Goal: Information Seeking & Learning: Learn about a topic

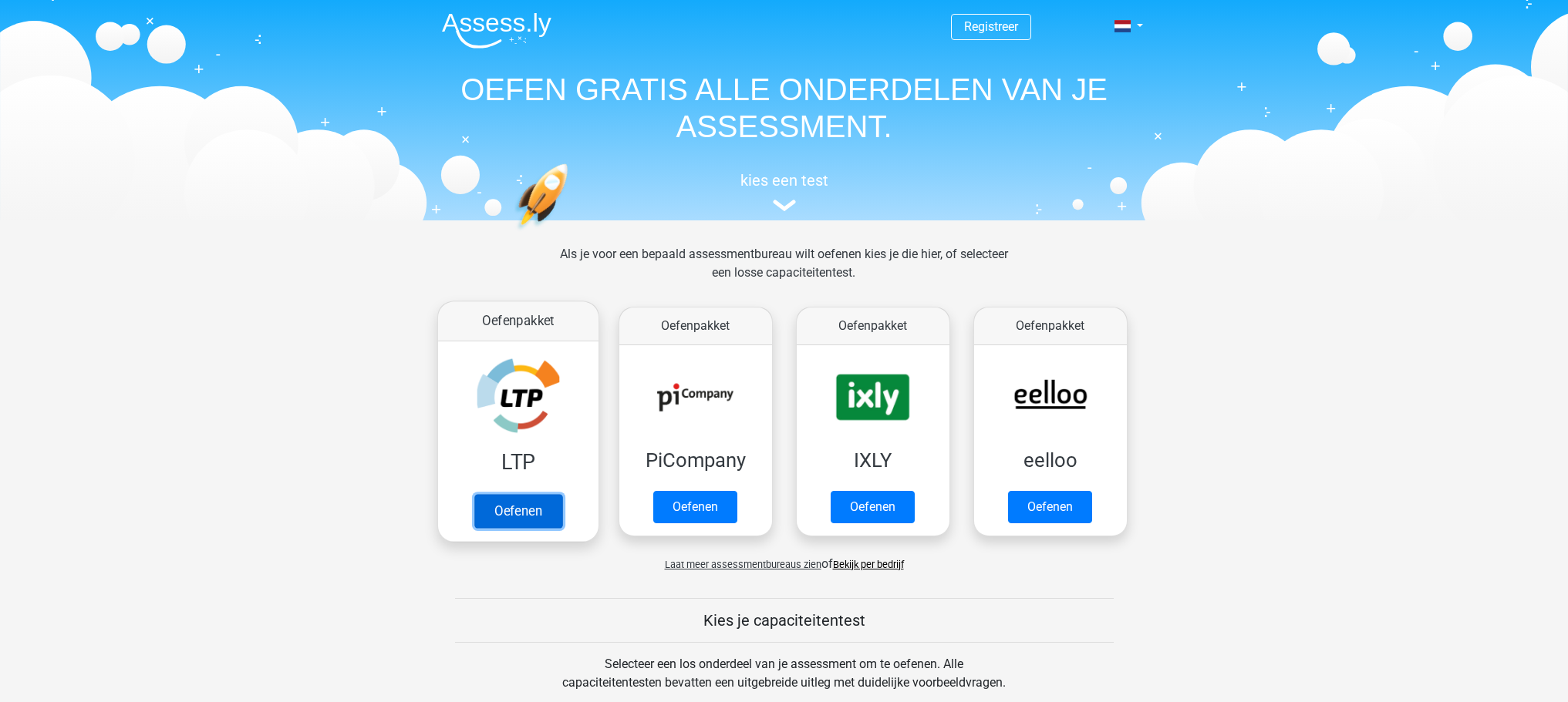
click at [515, 515] on link "Oefenen" at bounding box center [518, 511] width 88 height 34
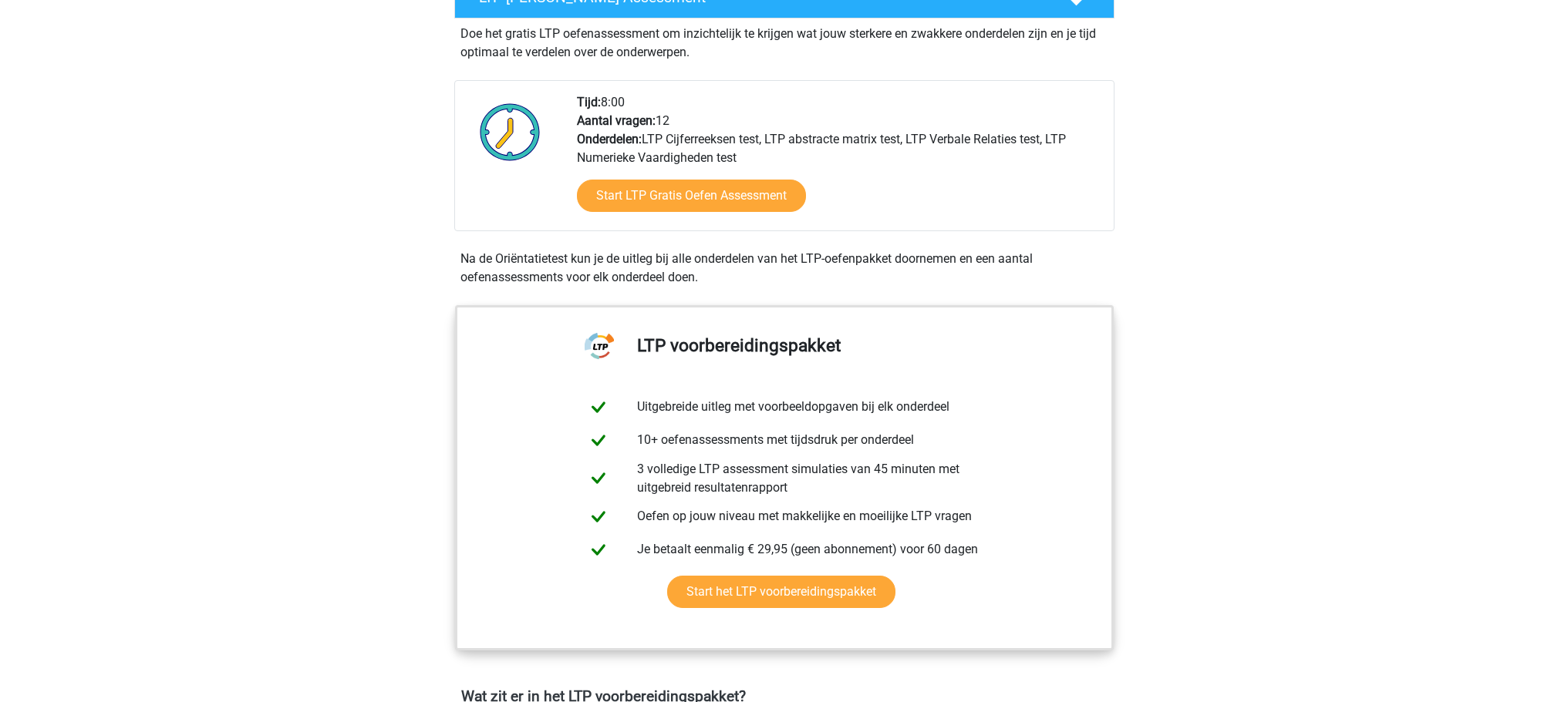
scroll to position [232, 0]
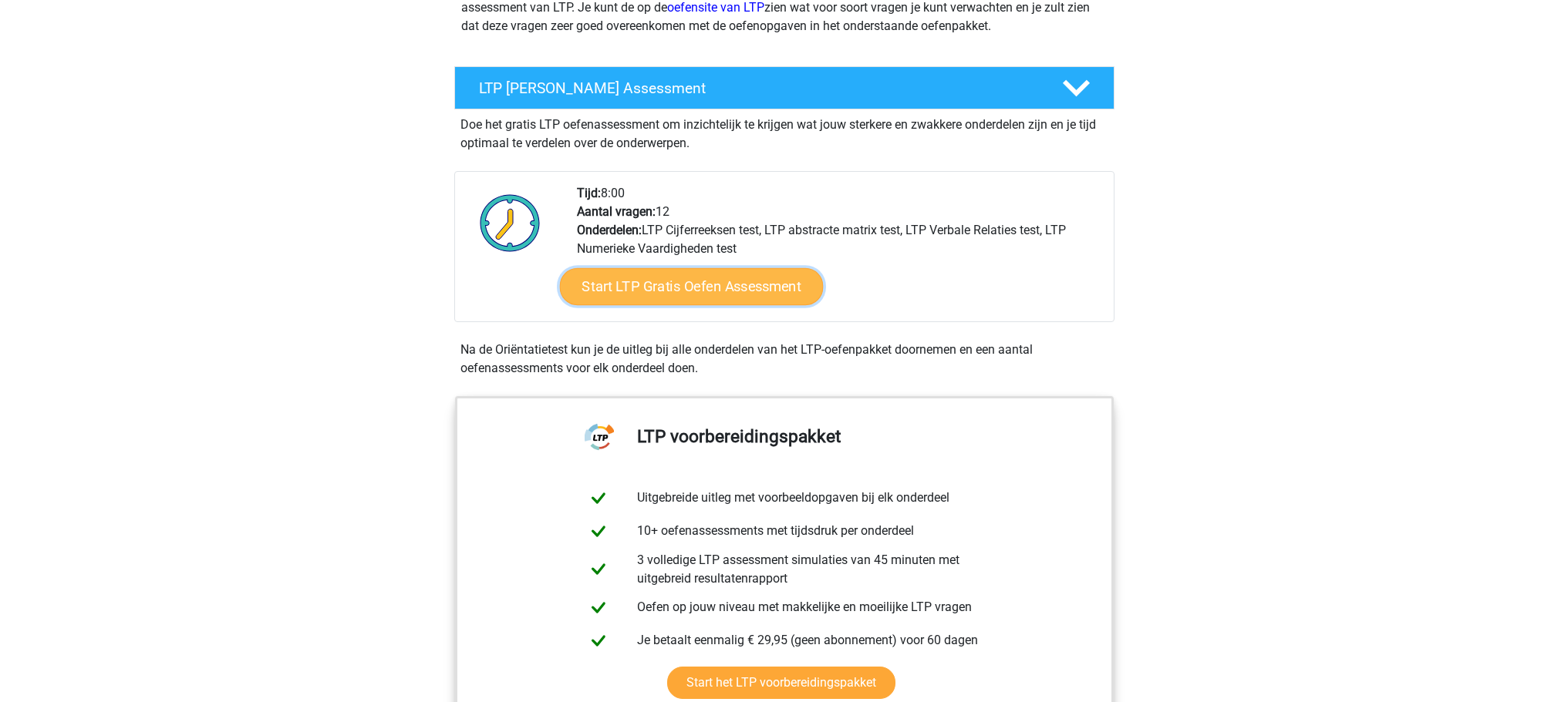
click at [659, 293] on link "Start LTP Gratis Oefen Assessment" at bounding box center [690, 286] width 264 height 37
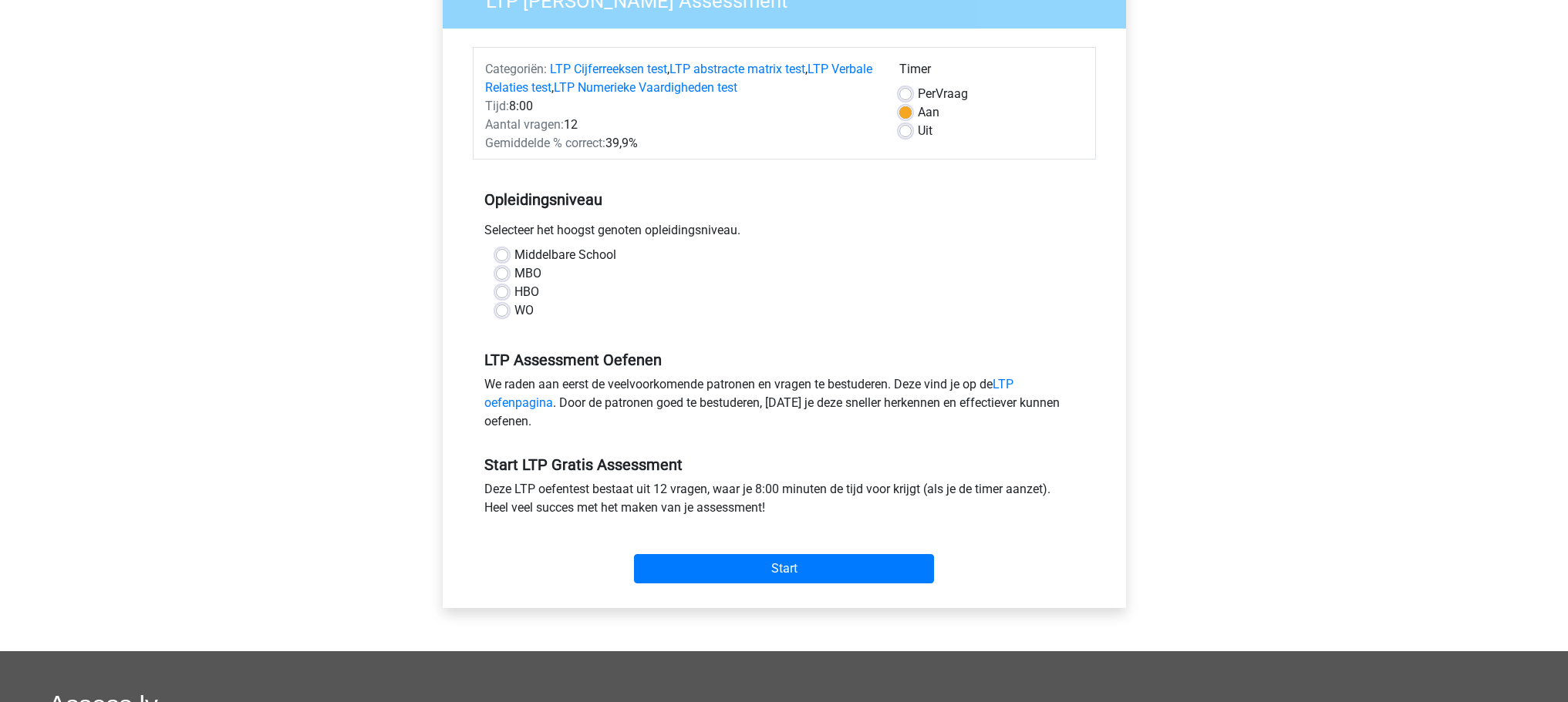
scroll to position [154, 0]
click at [515, 271] on label "MBO" at bounding box center [528, 273] width 27 height 19
click at [505, 271] on input "MBO" at bounding box center [502, 271] width 12 height 15
radio input "true"
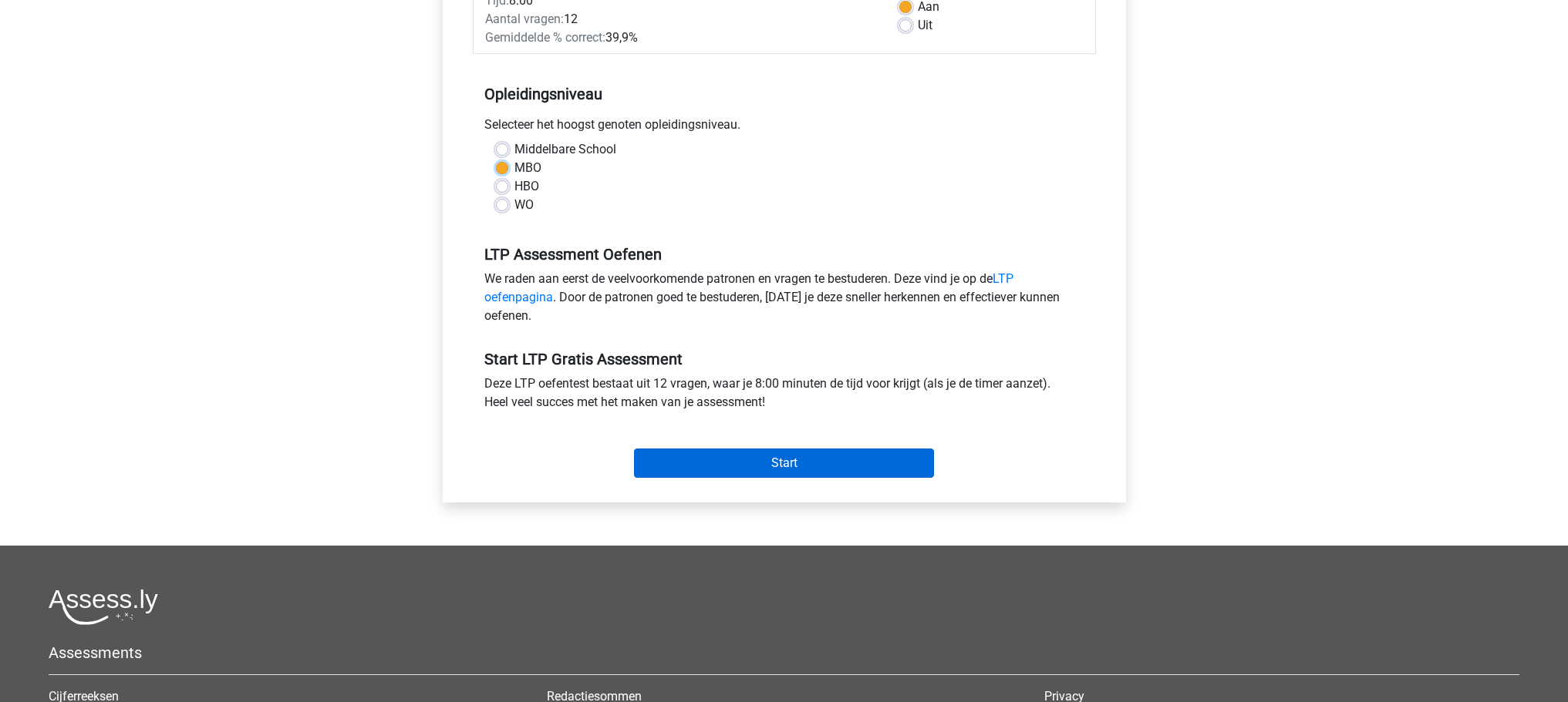
scroll to position [308, 0]
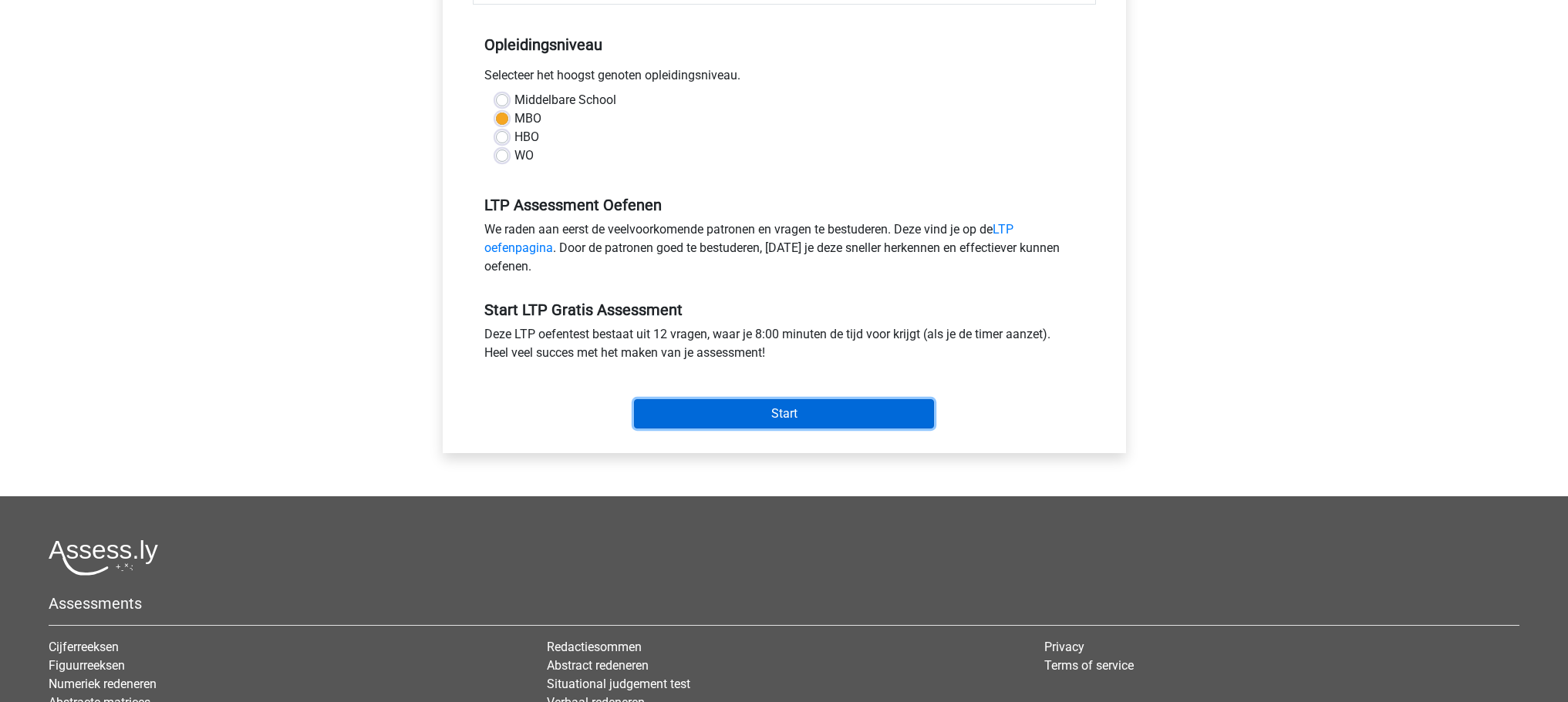
click at [716, 414] on input "Start" at bounding box center [784, 413] width 300 height 29
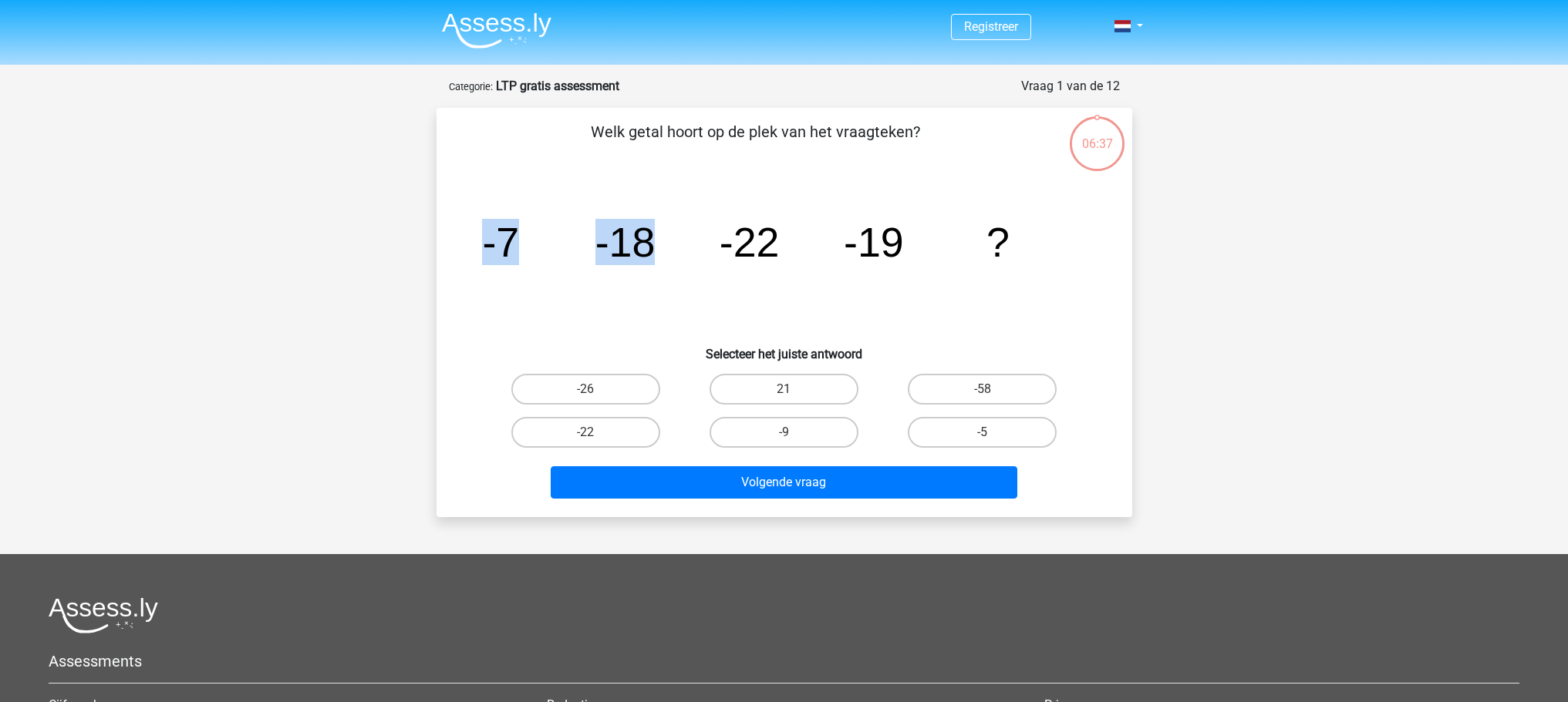
drag, startPoint x: 483, startPoint y: 248, endPoint x: 715, endPoint y: 266, distance: 232.7
click at [715, 266] on icon "image/svg+xml -7 -18 -22 -19 ?" at bounding box center [784, 257] width 622 height 156
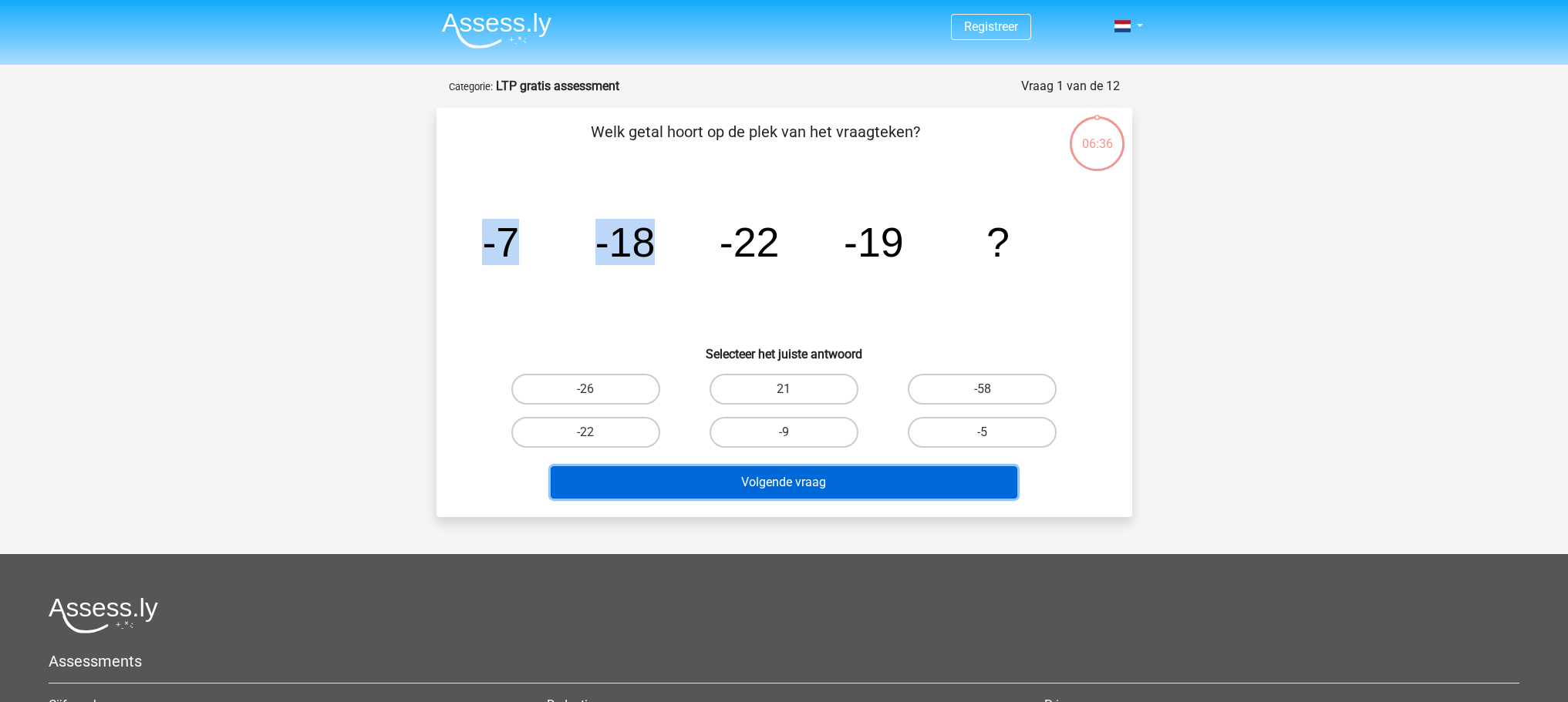
click at [807, 476] on button "Volgende vraag" at bounding box center [784, 483] width 467 height 33
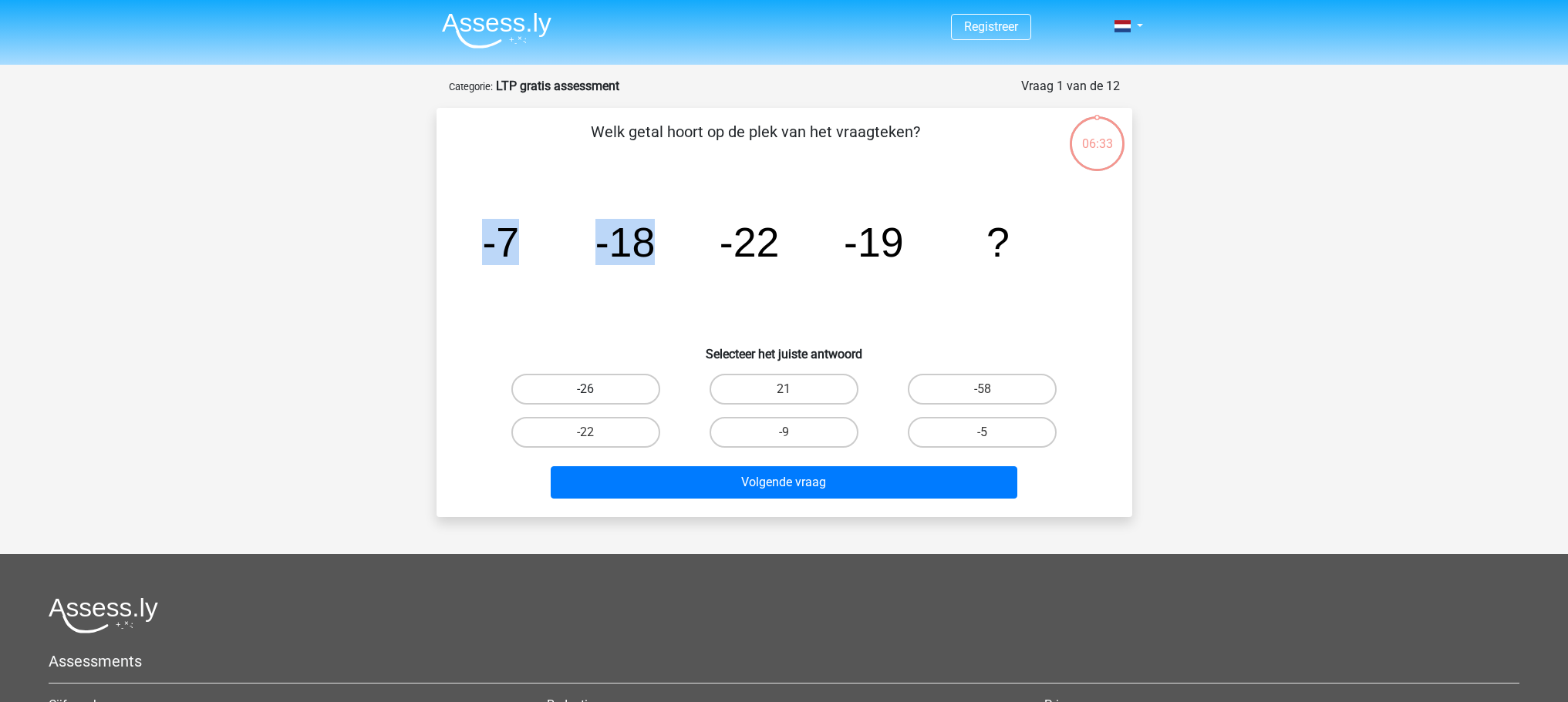
click at [626, 402] on label "-26" at bounding box center [585, 389] width 149 height 31
click at [596, 399] on input "-26" at bounding box center [590, 394] width 10 height 10
radio input "true"
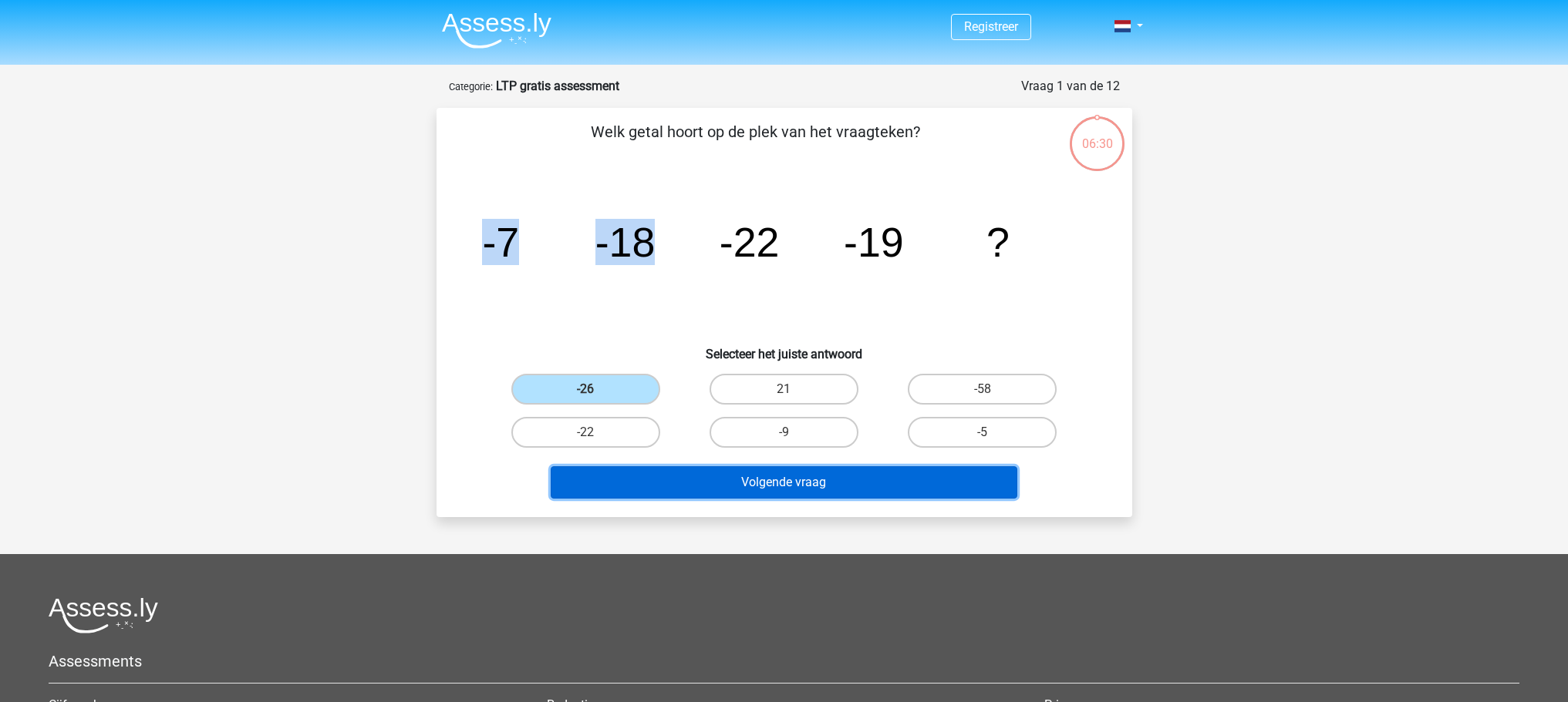
click at [667, 480] on button "Volgende vraag" at bounding box center [784, 483] width 467 height 33
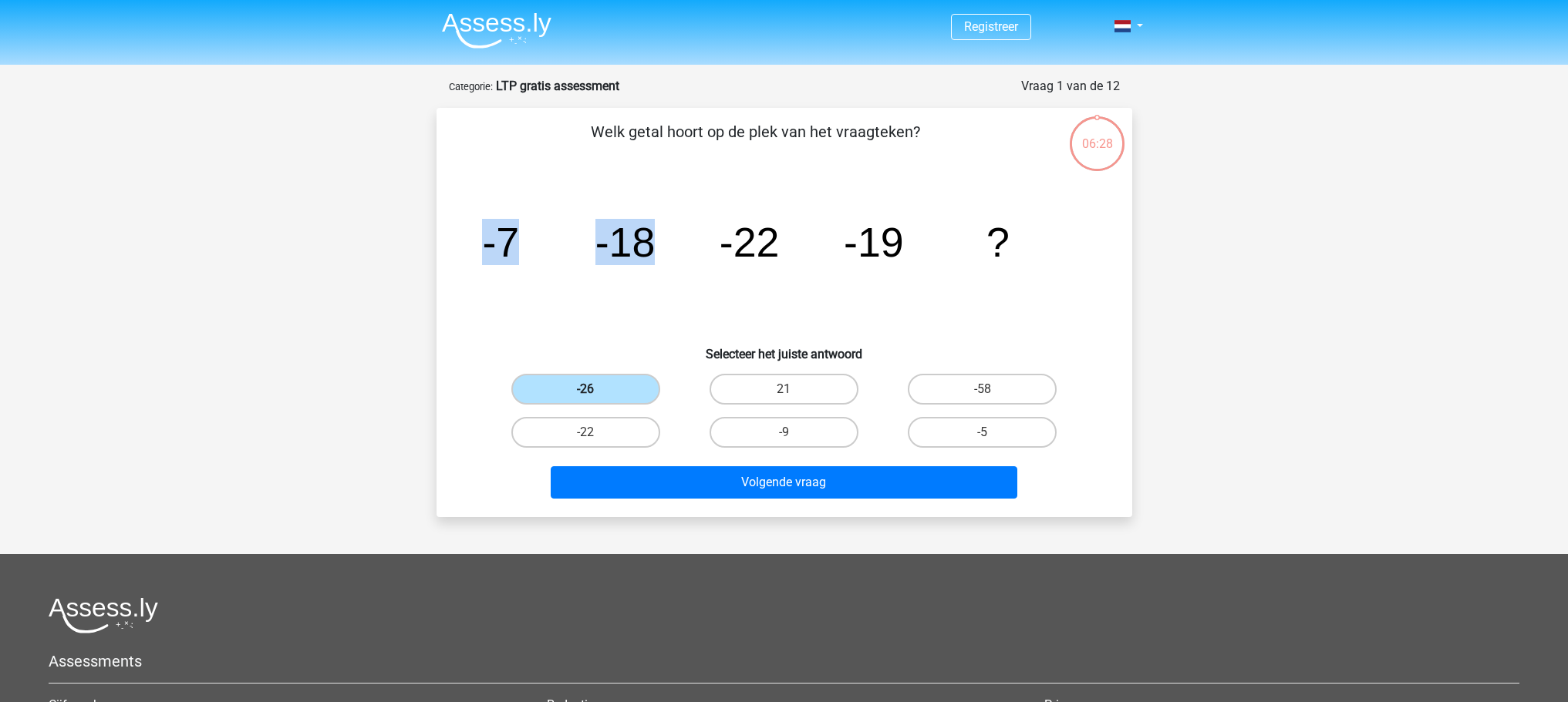
click at [601, 396] on label "-26" at bounding box center [585, 389] width 149 height 31
click at [596, 396] on input "-26" at bounding box center [590, 394] width 10 height 10
click at [589, 395] on input "-26" at bounding box center [590, 394] width 10 height 10
click at [630, 347] on h6 "Selecteer het juiste antwoord" at bounding box center [784, 348] width 646 height 27
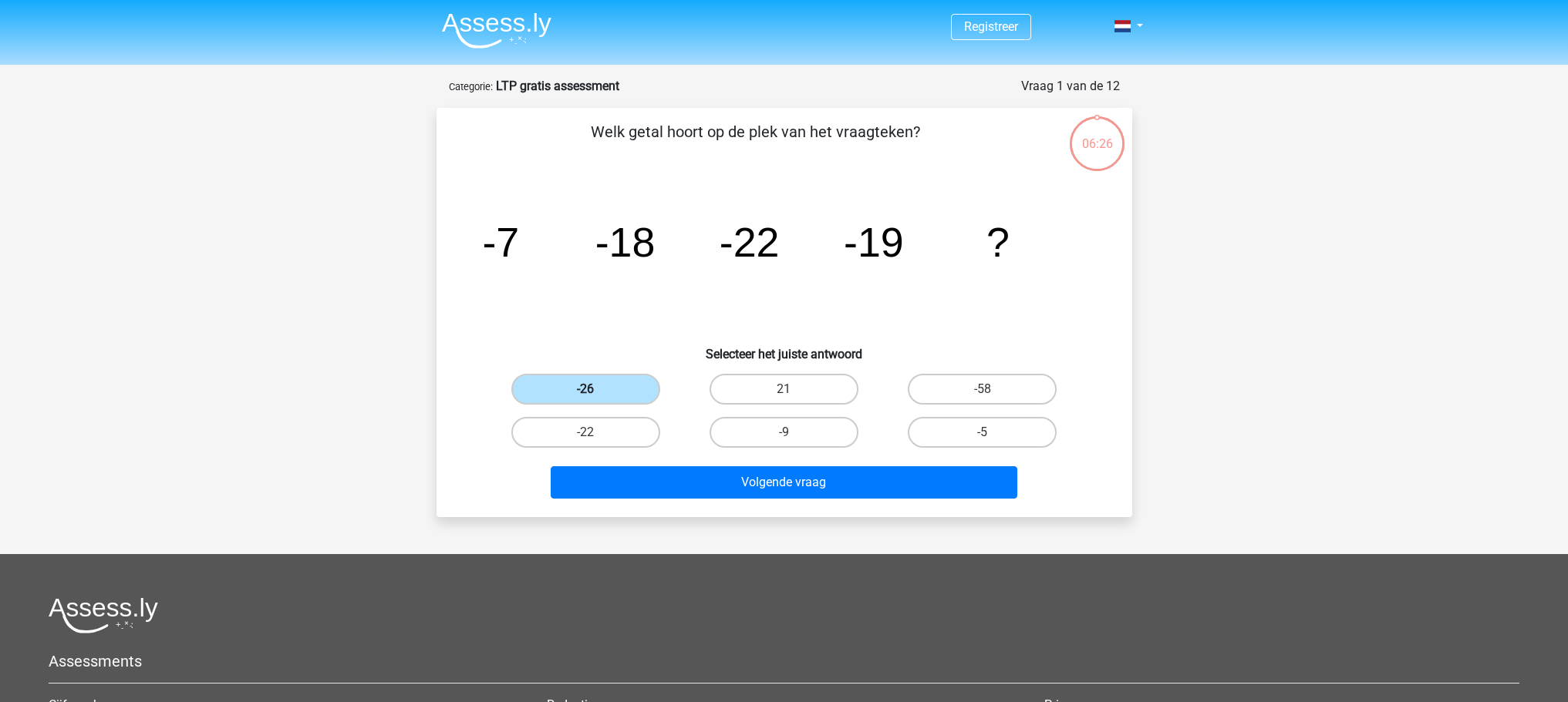
click at [608, 392] on label "-26" at bounding box center [585, 389] width 149 height 31
click at [596, 392] on input "-26" at bounding box center [590, 394] width 10 height 10
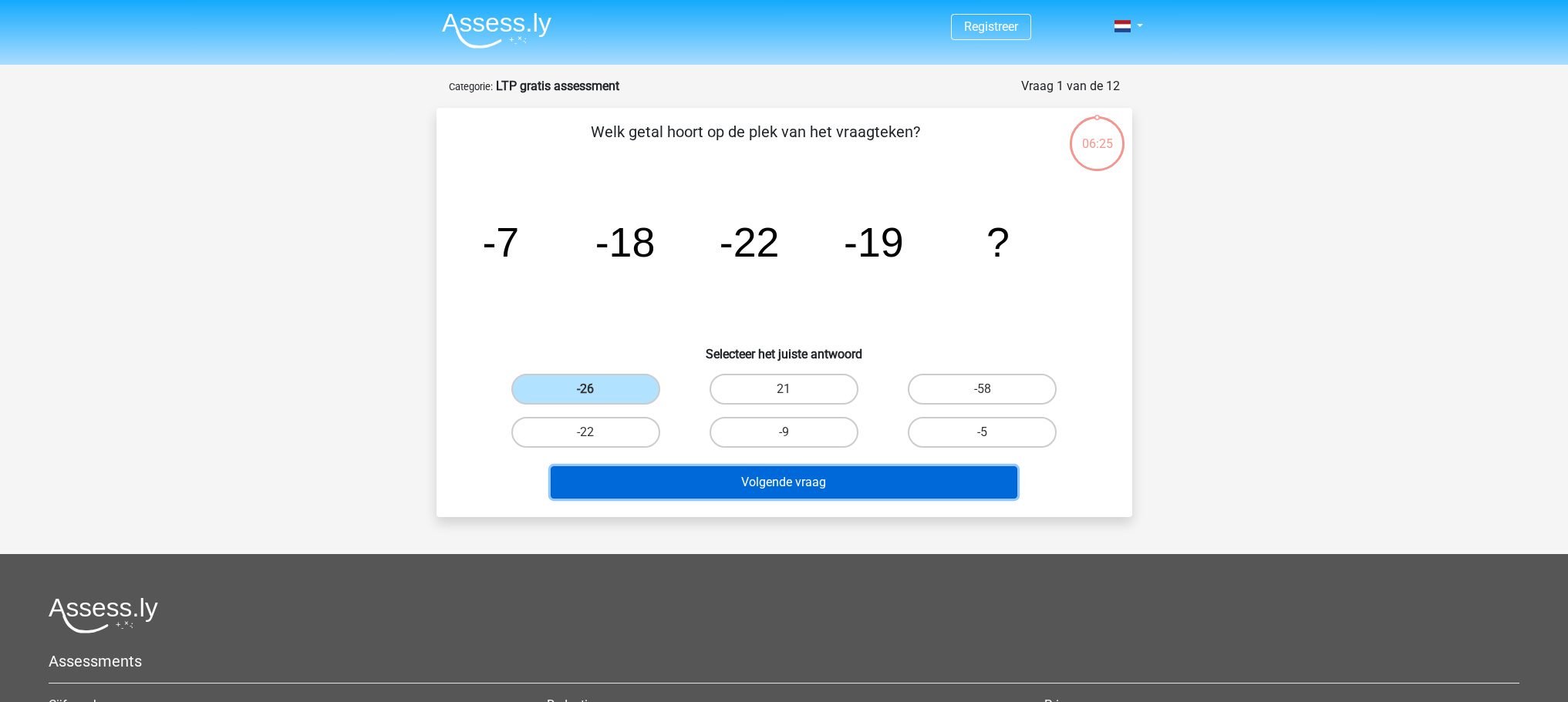
click at [723, 475] on button "Volgende vraag" at bounding box center [784, 483] width 467 height 33
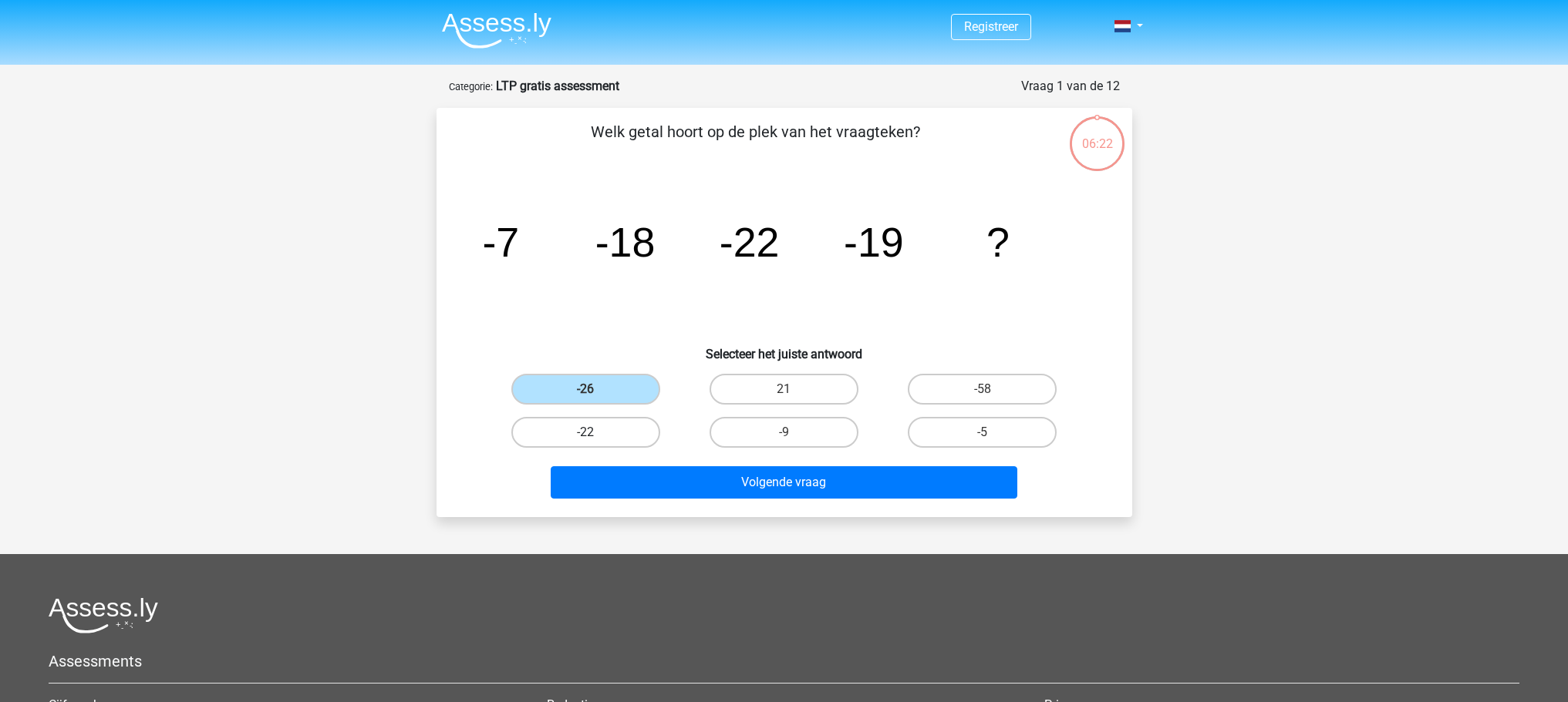
click at [552, 424] on label "-22" at bounding box center [585, 432] width 149 height 31
click at [585, 432] on input "-22" at bounding box center [590, 437] width 10 height 10
radio input "true"
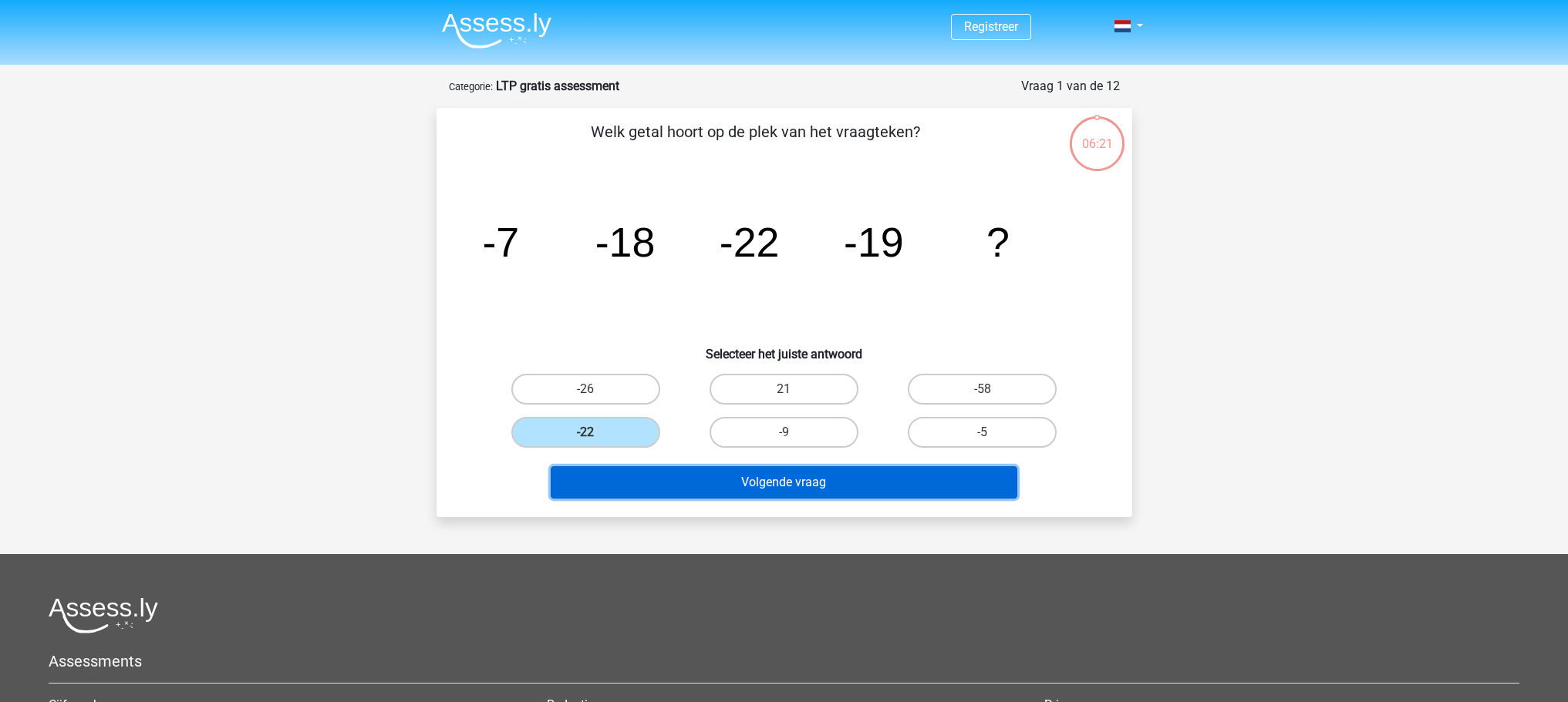
click at [716, 486] on button "Volgende vraag" at bounding box center [784, 483] width 467 height 33
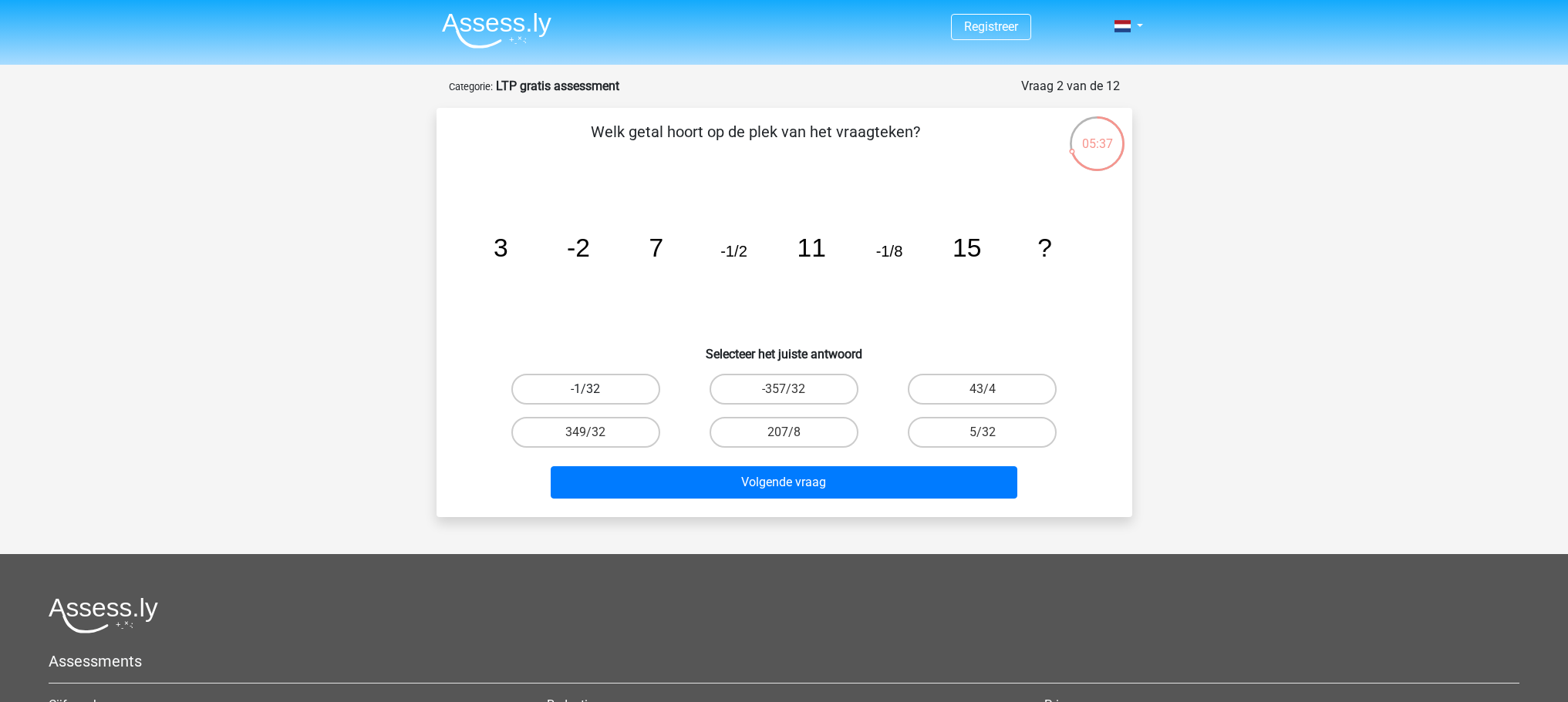
click at [619, 388] on label "-1/32" at bounding box center [585, 389] width 149 height 31
click at [596, 389] on input "-1/32" at bounding box center [590, 394] width 10 height 10
radio input "true"
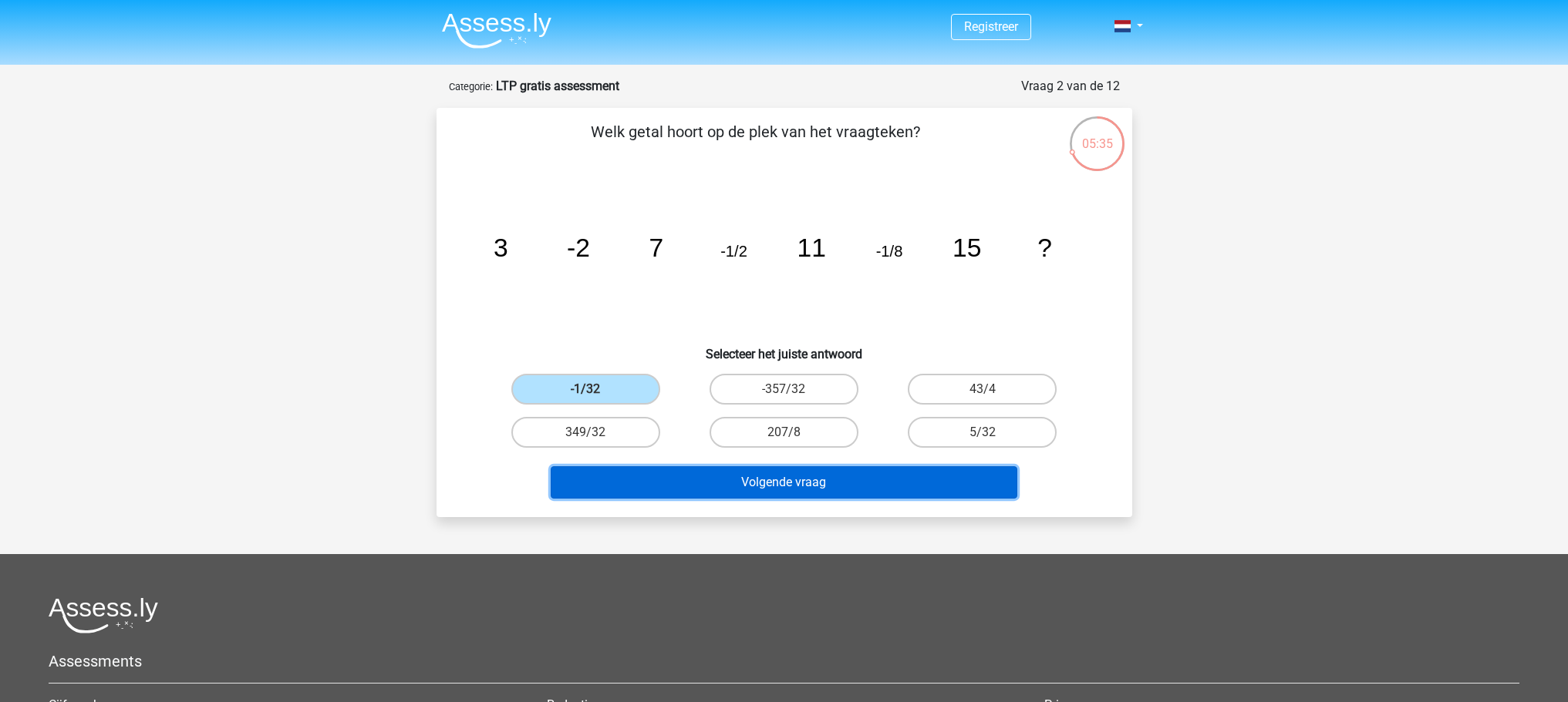
click at [827, 475] on button "Volgende vraag" at bounding box center [784, 483] width 467 height 33
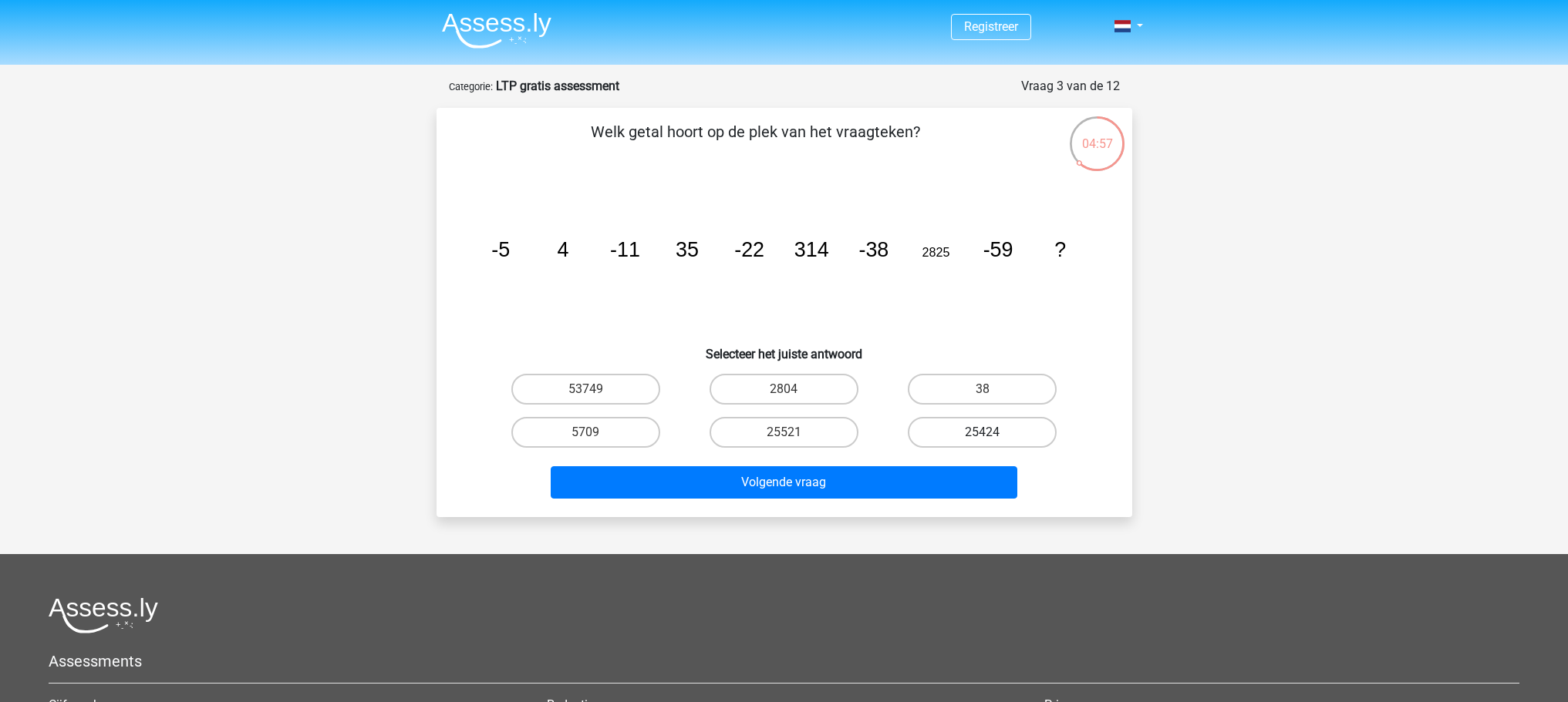
drag, startPoint x: 987, startPoint y: 436, endPoint x: 968, endPoint y: 440, distance: 19.4
click at [987, 435] on input "25424" at bounding box center [988, 437] width 10 height 10
radio input "true"
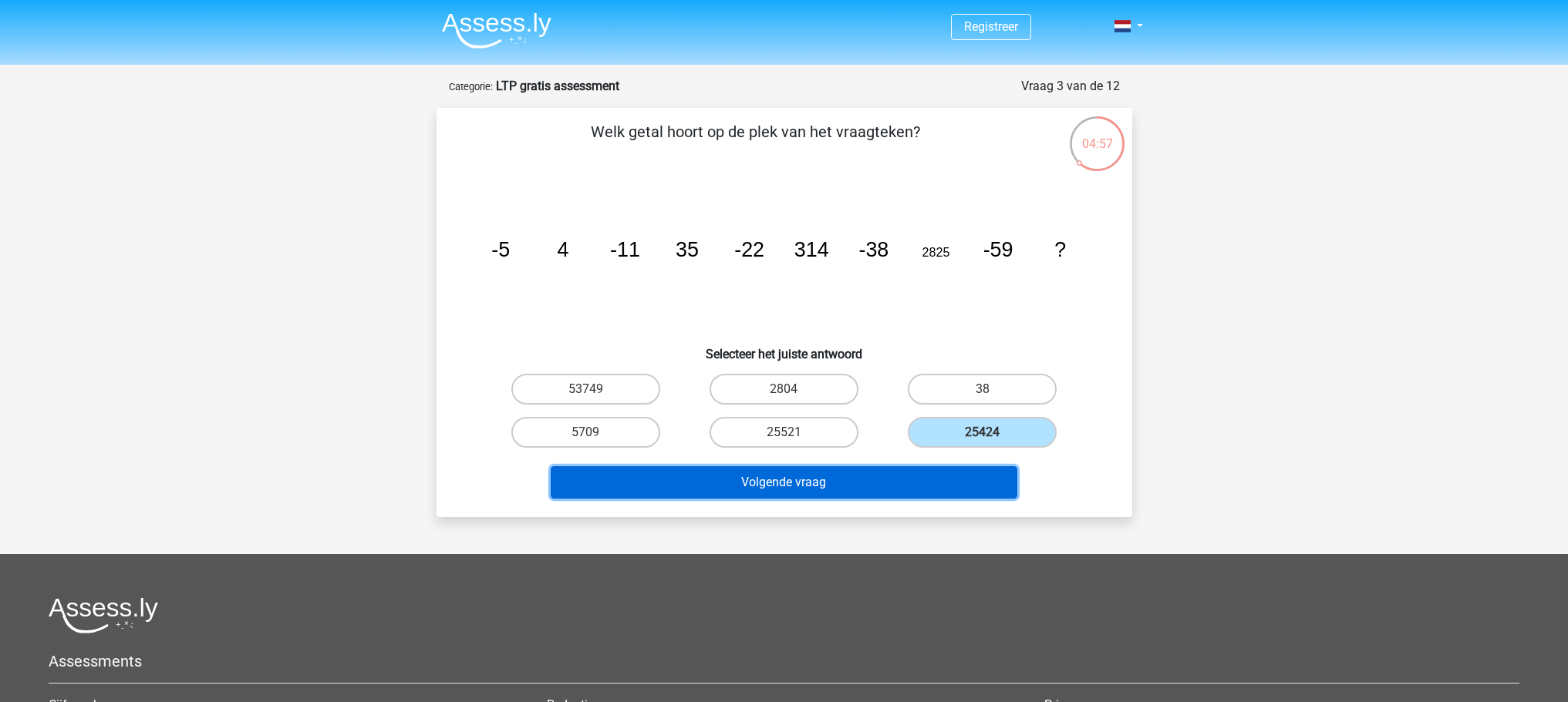
click at [852, 486] on button "Volgende vraag" at bounding box center [784, 483] width 467 height 33
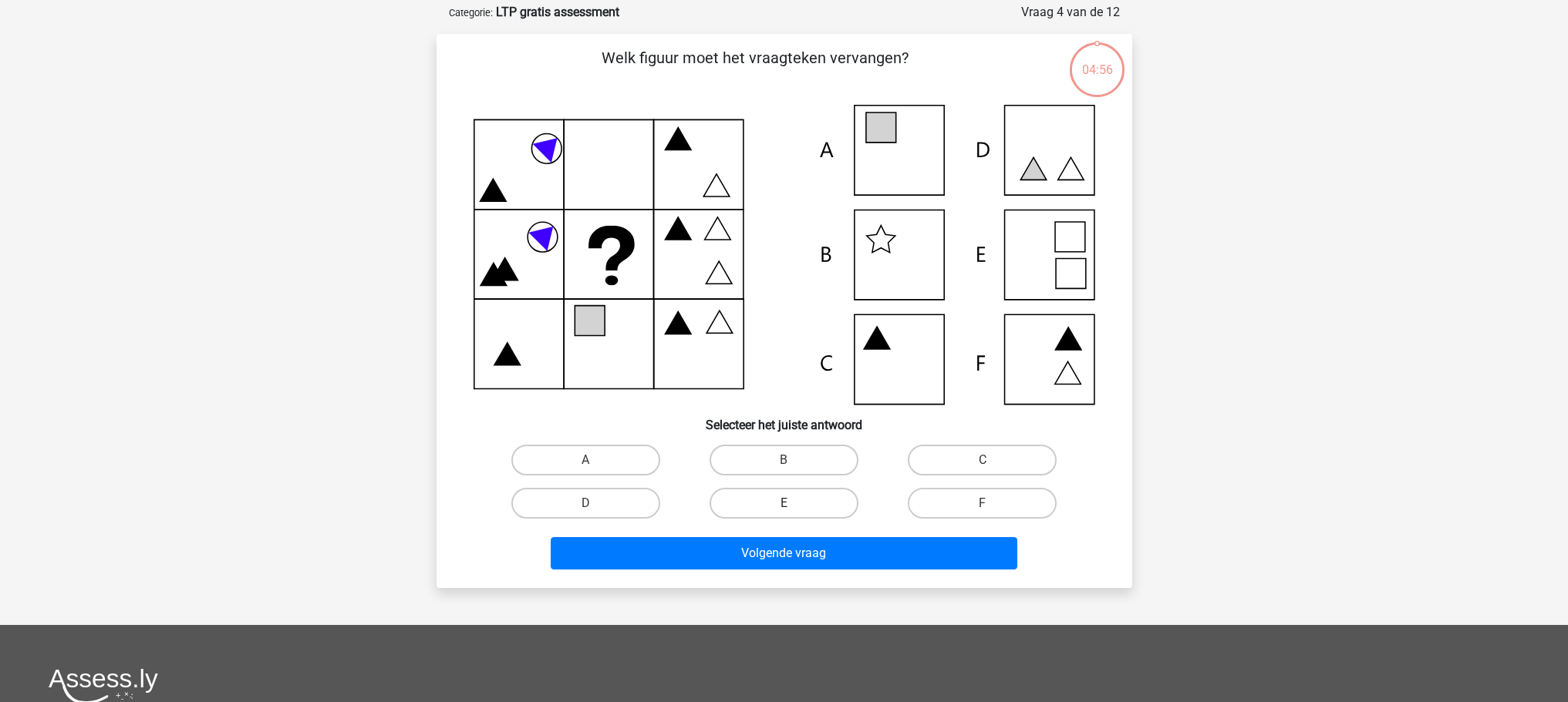
scroll to position [77, 0]
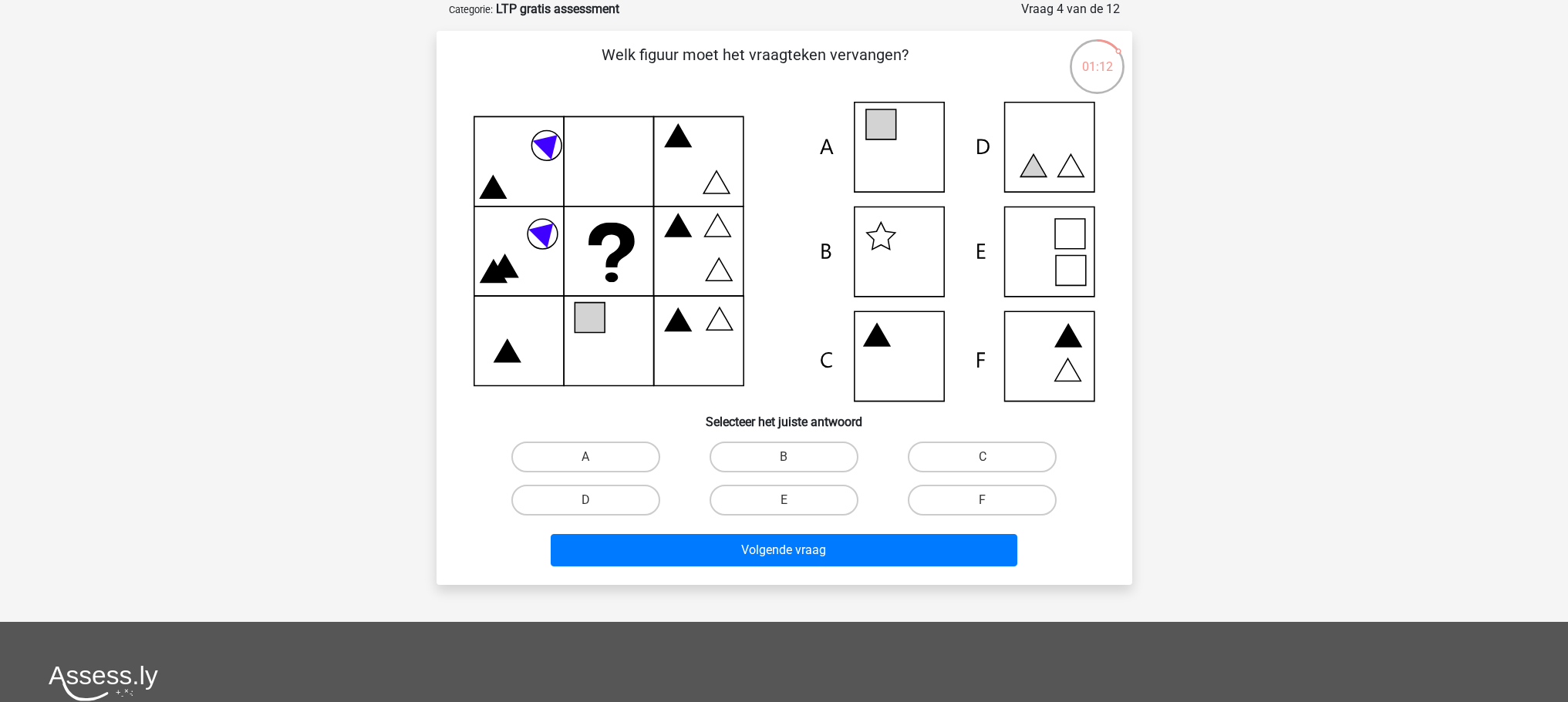
click at [1047, 162] on icon at bounding box center [784, 252] width 622 height 300
click at [1026, 166] on icon at bounding box center [784, 252] width 622 height 300
click at [619, 506] on label "D" at bounding box center [585, 500] width 149 height 31
click at [596, 506] on input "D" at bounding box center [590, 505] width 10 height 10
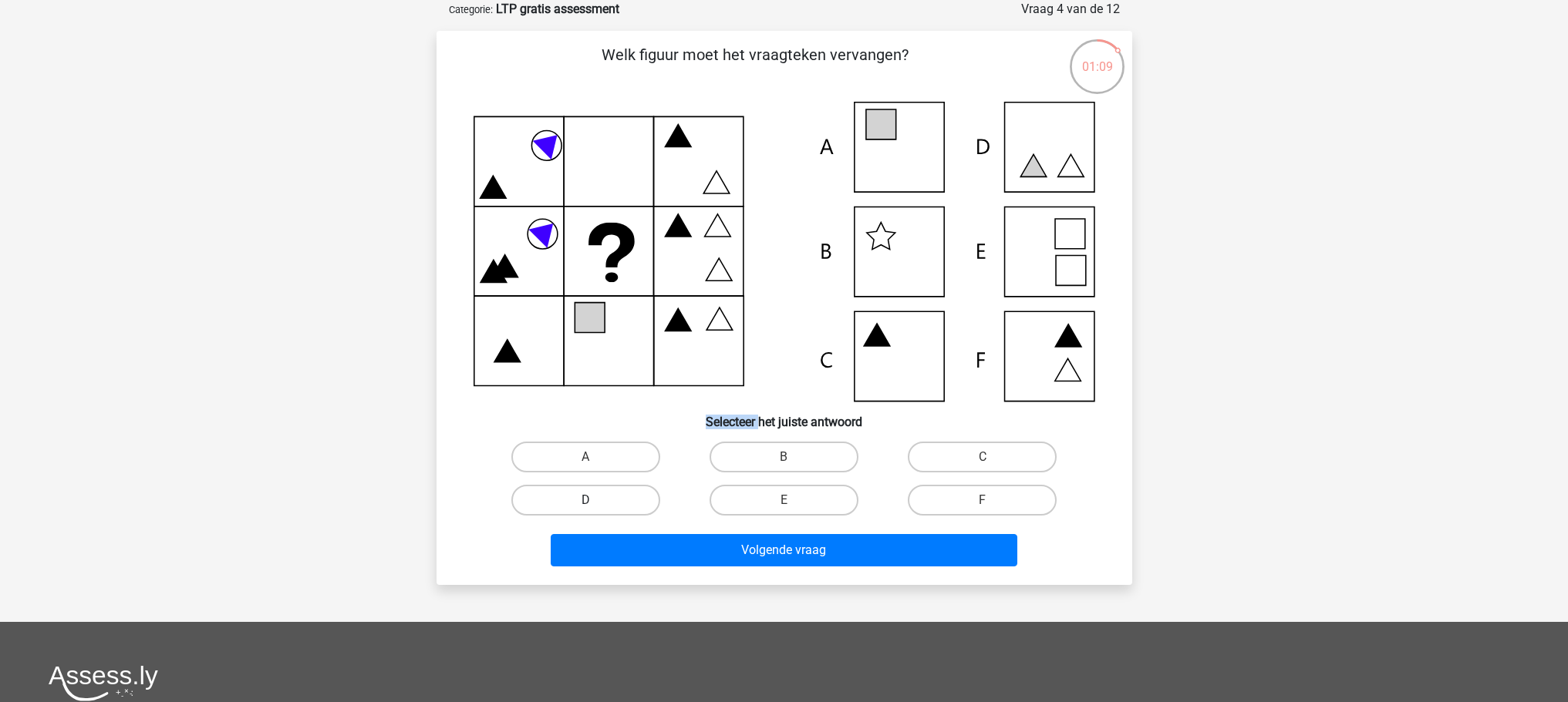
radio input "true"
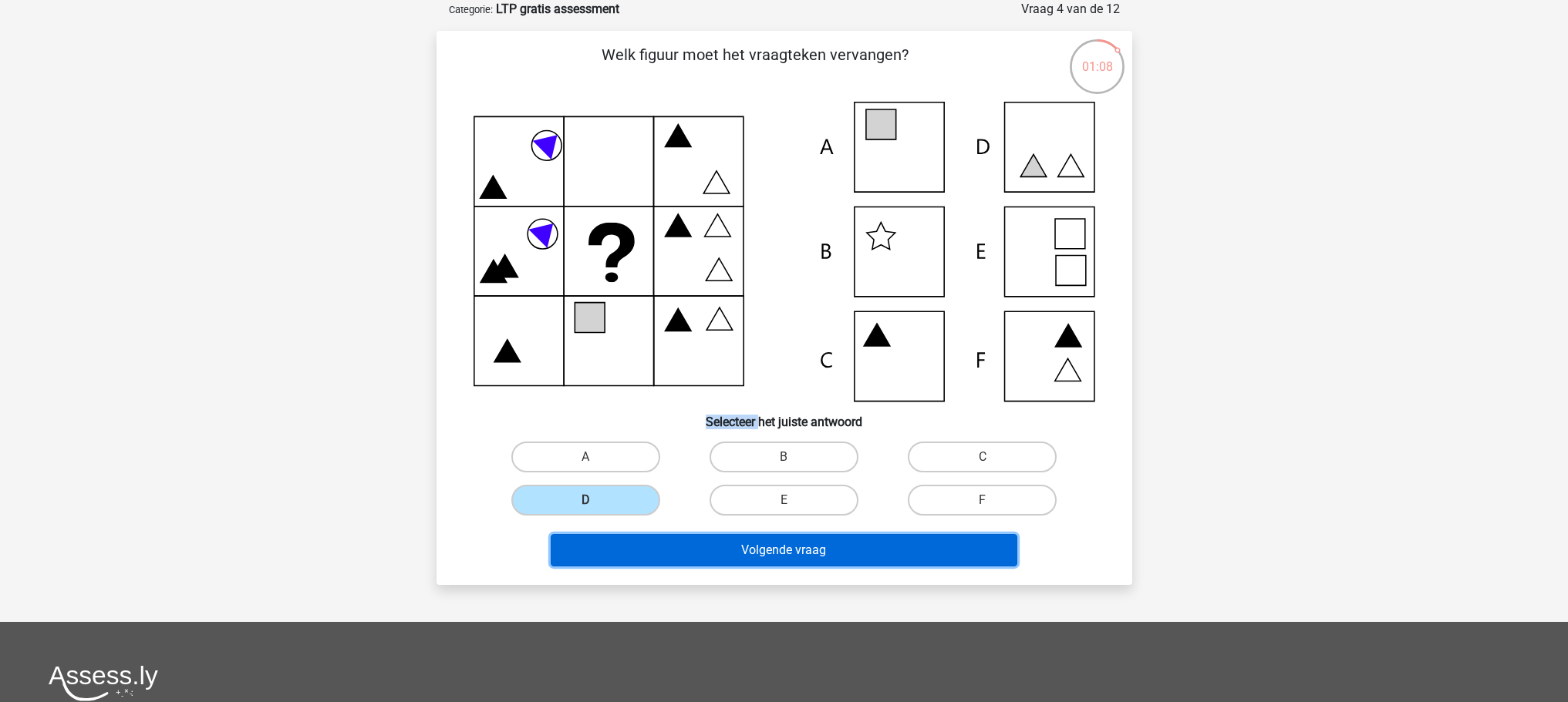
click at [736, 549] on button "Volgende vraag" at bounding box center [784, 550] width 467 height 33
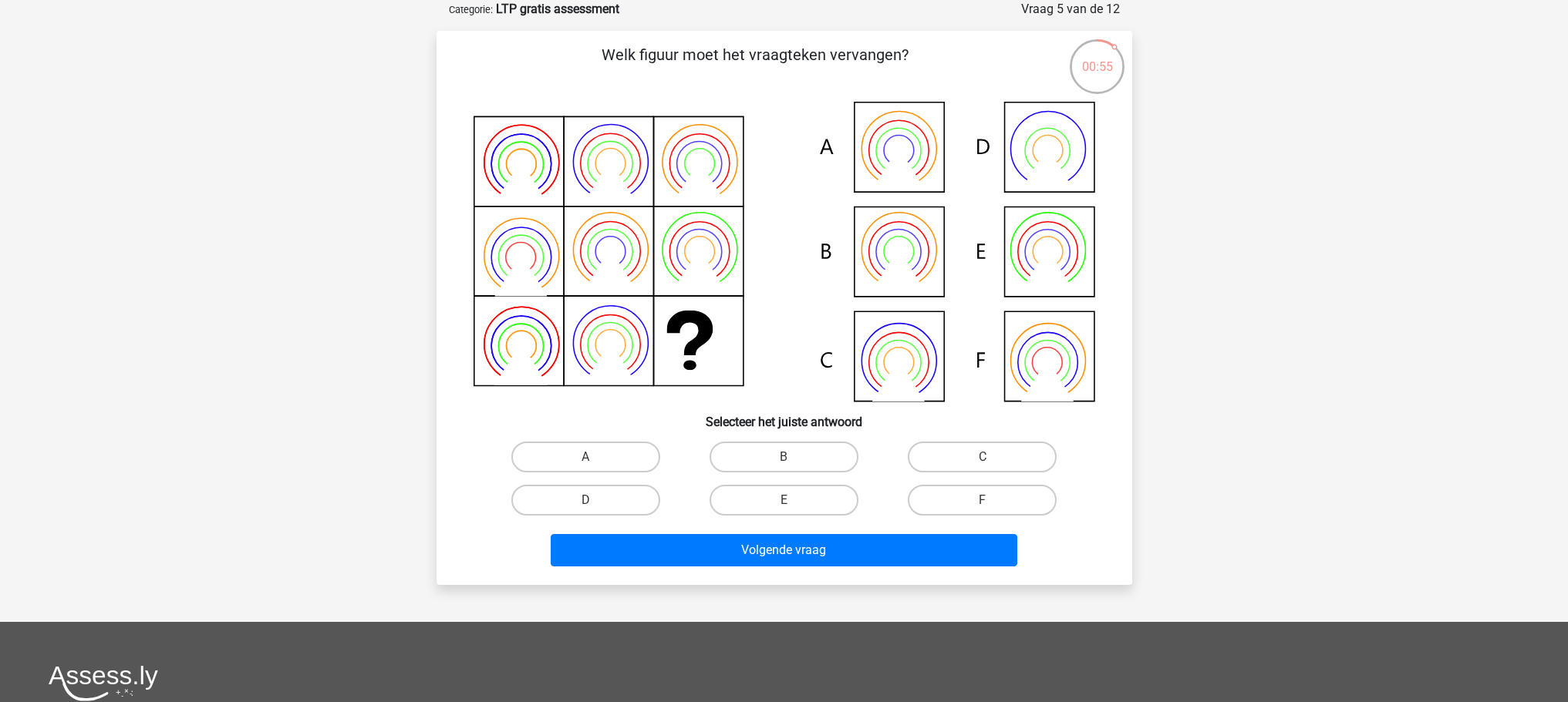
click at [907, 353] on icon at bounding box center [784, 252] width 622 height 300
click at [947, 449] on label "C" at bounding box center [982, 456] width 149 height 31
click at [983, 457] on input "C" at bounding box center [988, 462] width 10 height 10
radio input "true"
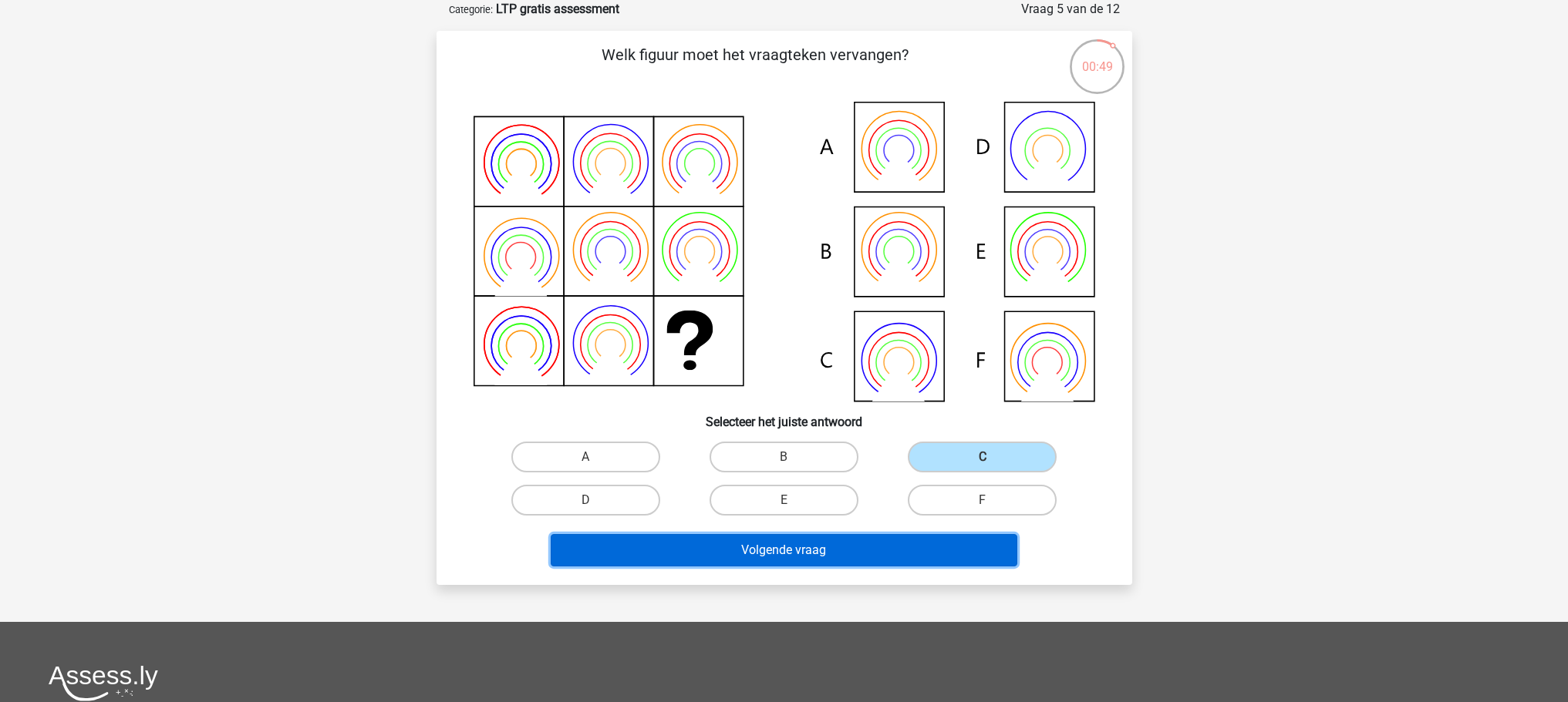
click at [827, 550] on button "Volgende vraag" at bounding box center [784, 550] width 467 height 33
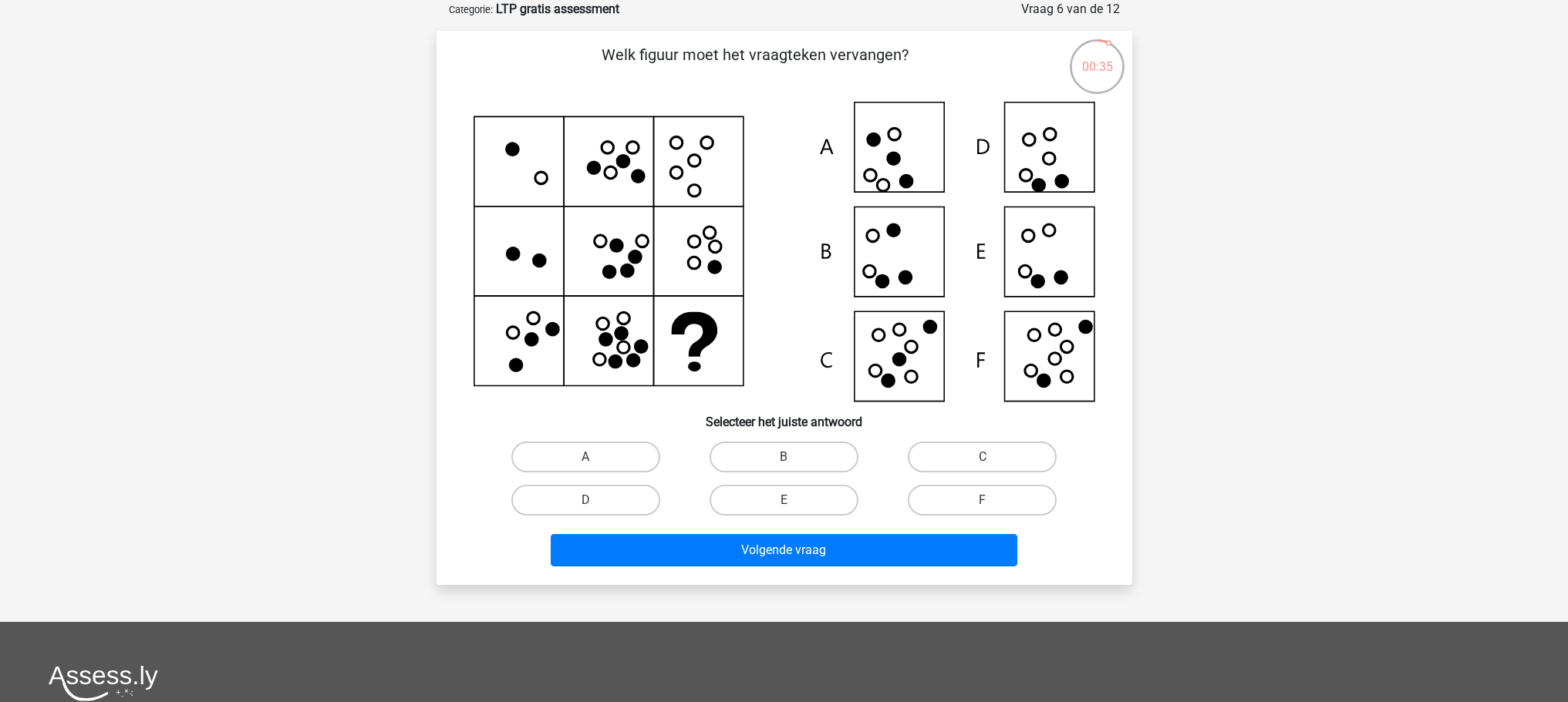
click at [1036, 268] on icon at bounding box center [784, 252] width 622 height 300
click at [777, 497] on label "E" at bounding box center [784, 500] width 149 height 31
click at [784, 500] on input "E" at bounding box center [789, 505] width 10 height 10
radio input "true"
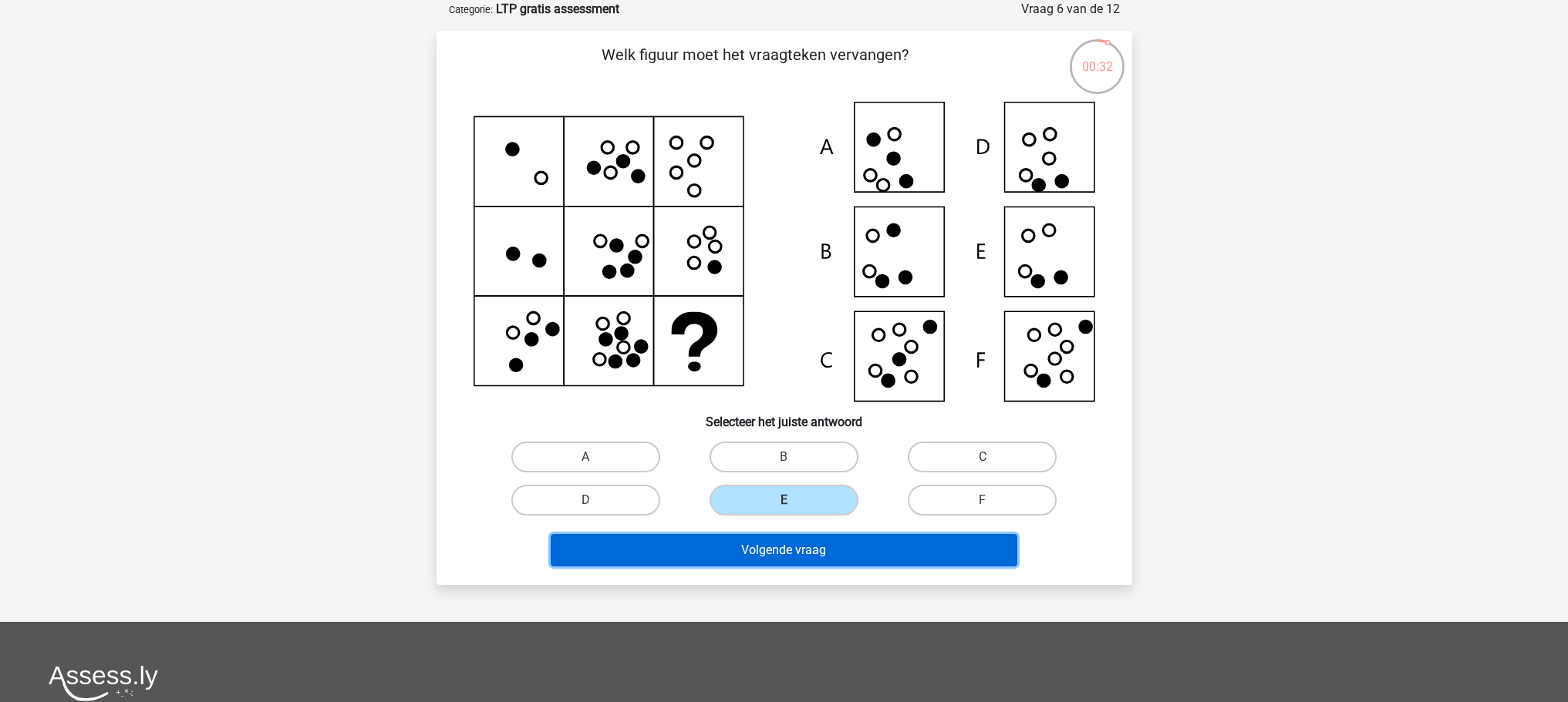
click at [779, 551] on button "Volgende vraag" at bounding box center [784, 550] width 467 height 33
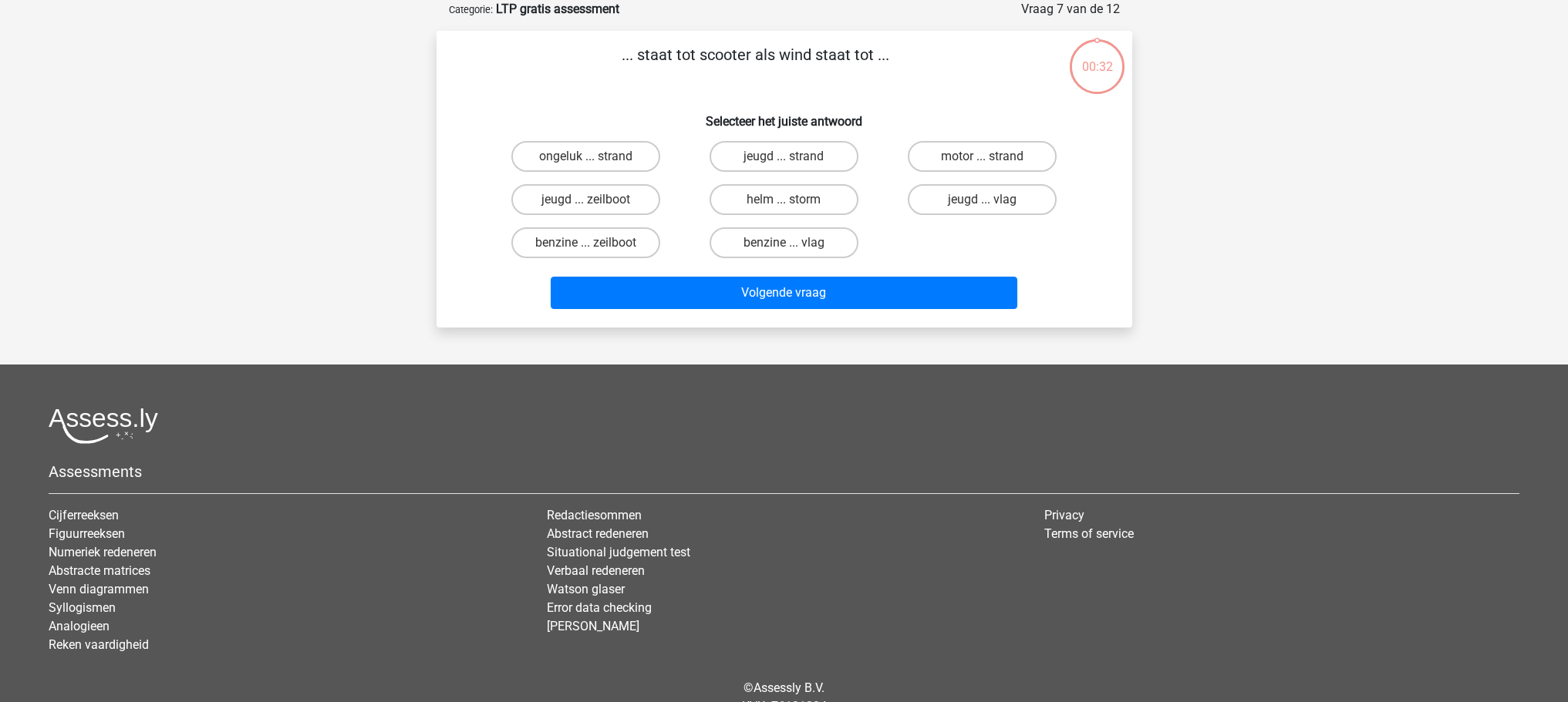
scroll to position [0, 0]
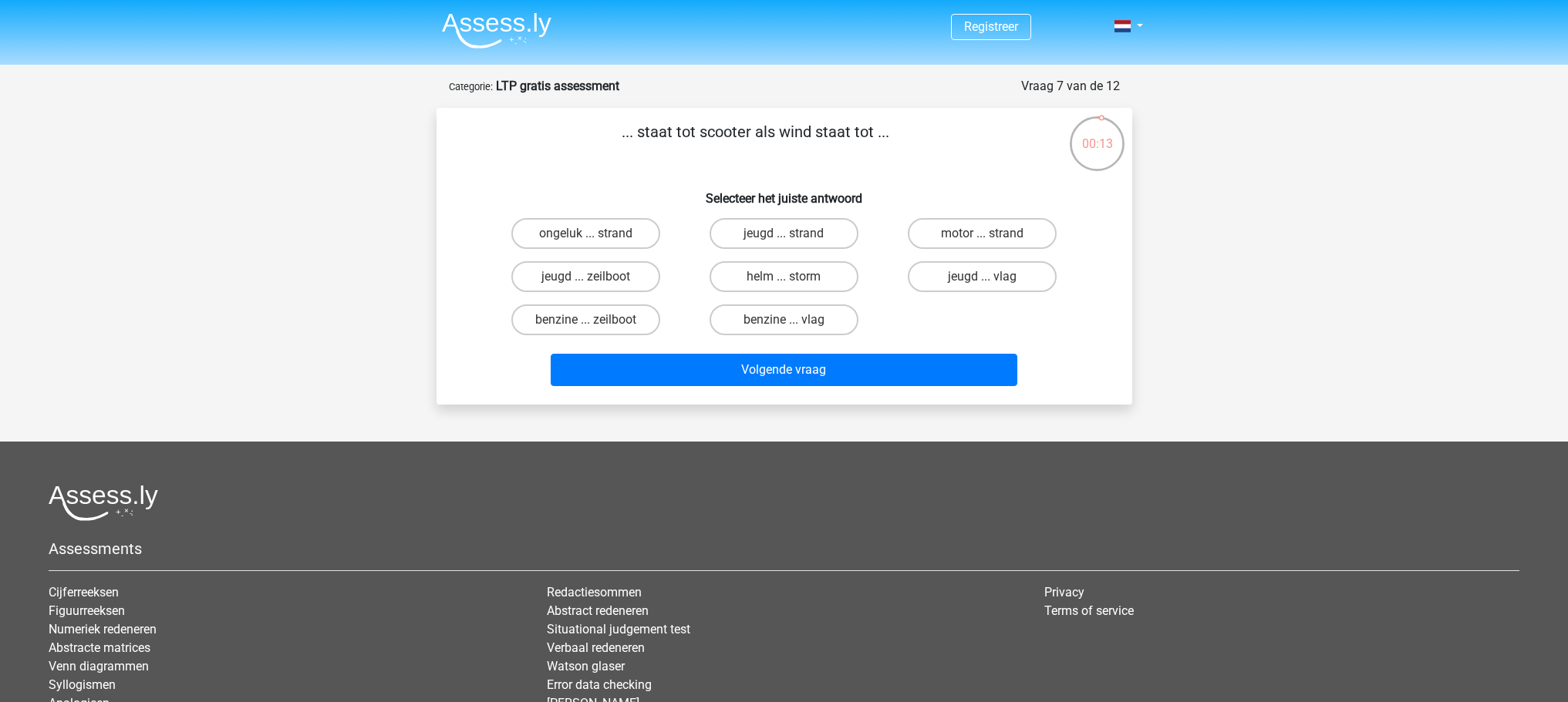
click at [784, 321] on input "benzine ... vlag" at bounding box center [789, 324] width 10 height 10
radio input "true"
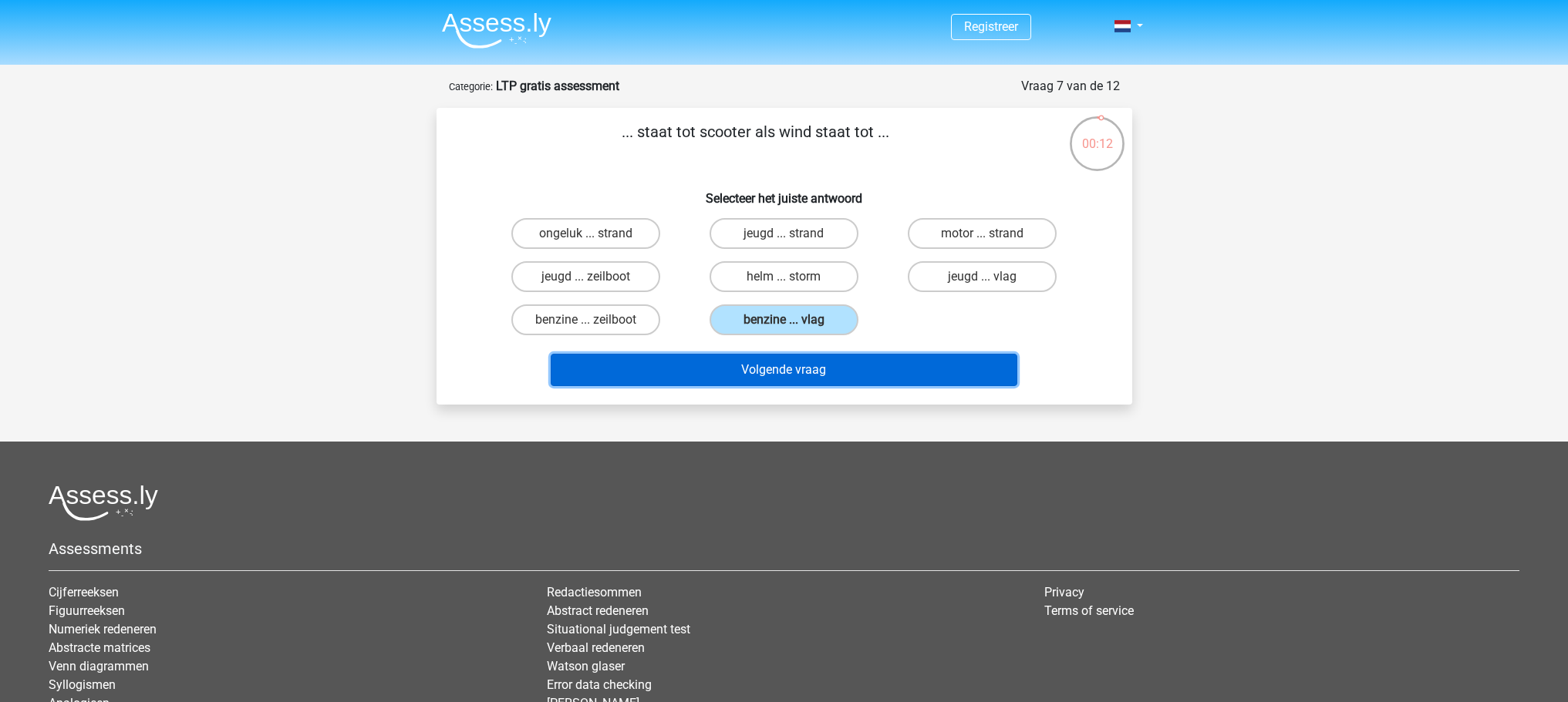
click at [784, 370] on button "Volgende vraag" at bounding box center [784, 369] width 467 height 33
